Goal: Task Accomplishment & Management: Manage account settings

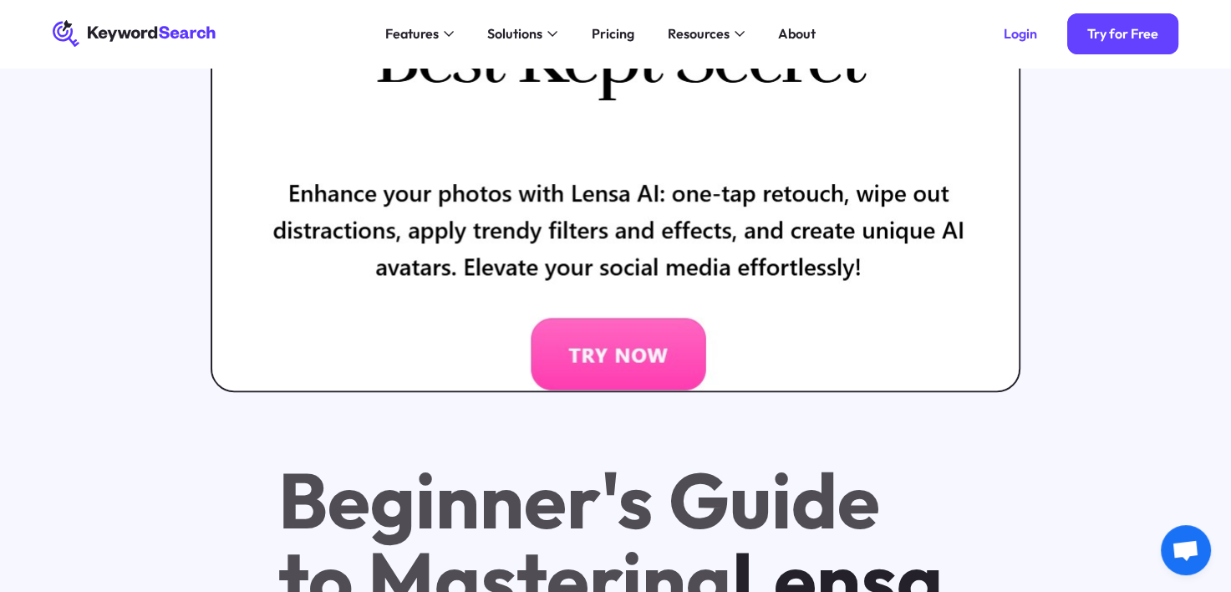
scroll to position [401, 0]
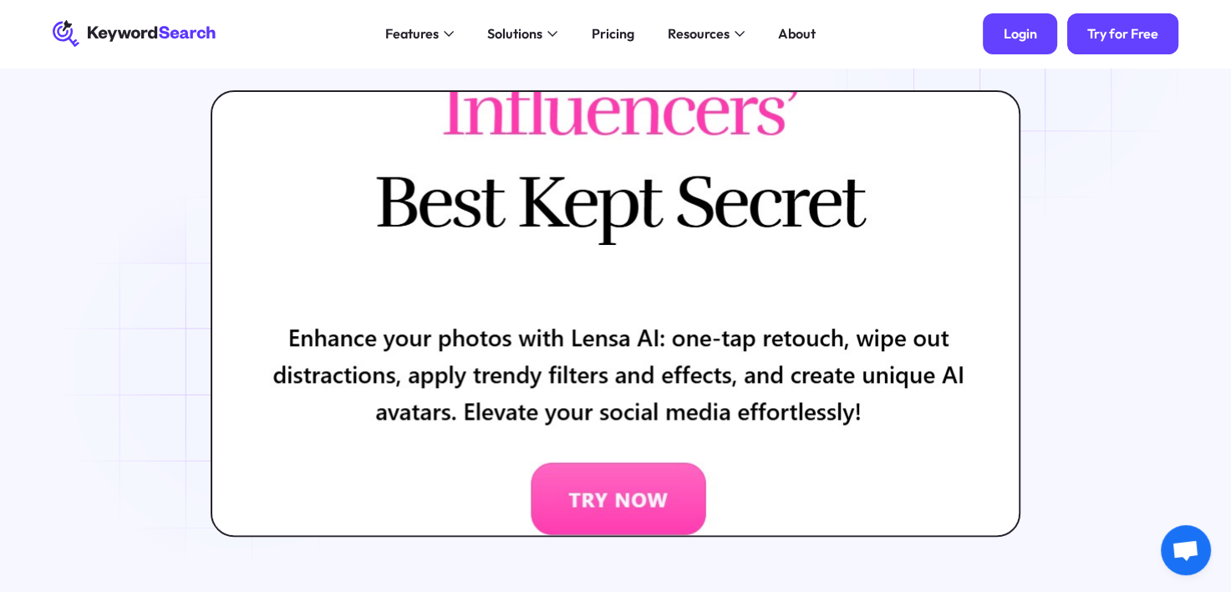
click at [1013, 33] on div "Login" at bounding box center [1019, 33] width 33 height 17
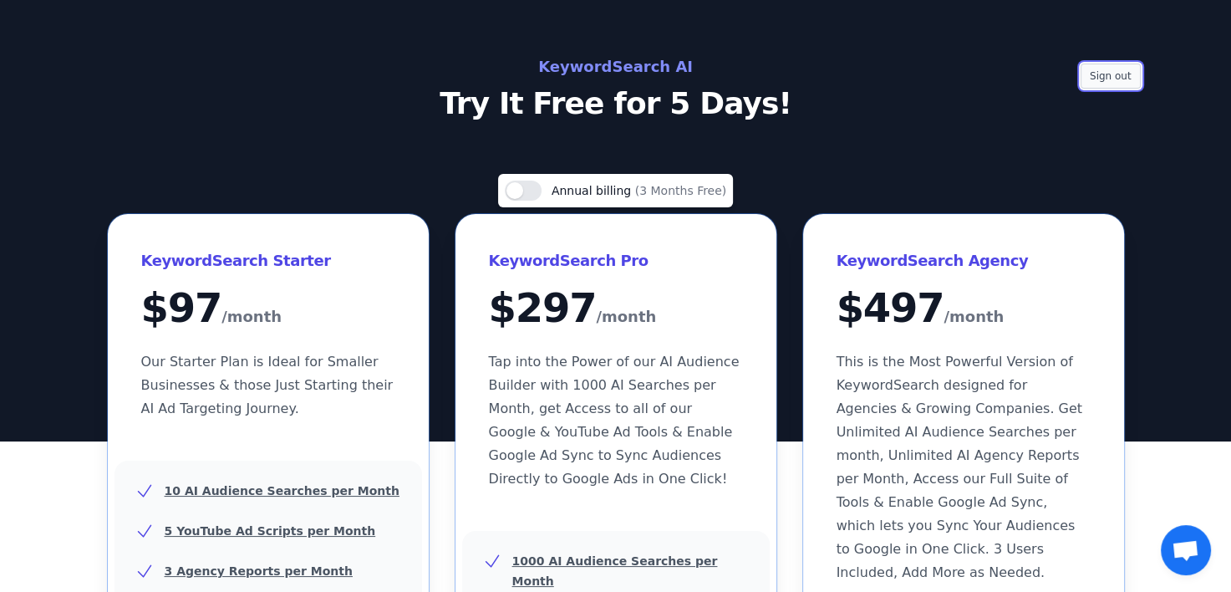
click at [1129, 82] on button "Sign out" at bounding box center [1110, 76] width 60 height 25
